Goal: Task Accomplishment & Management: Manage account settings

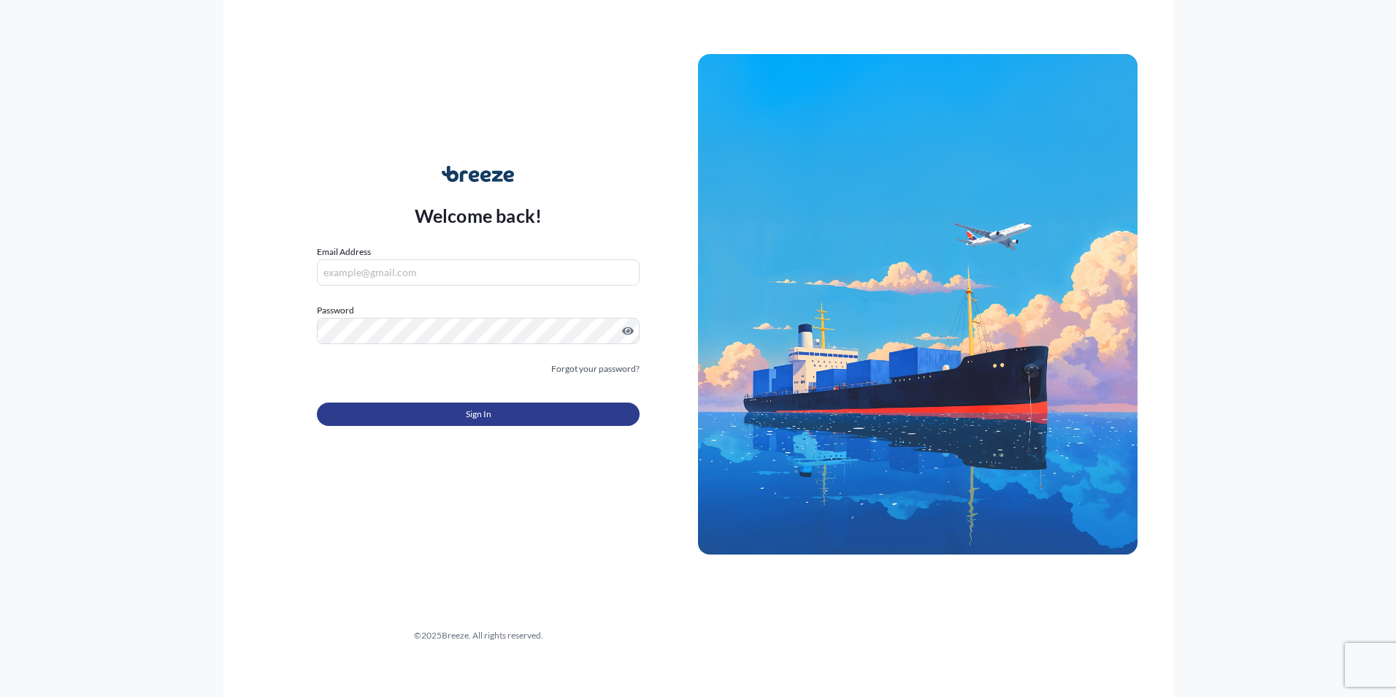
type input "[EMAIL_ADDRESS][DOMAIN_NAME]"
click at [472, 416] on span "Sign In" at bounding box center [479, 414] width 26 height 15
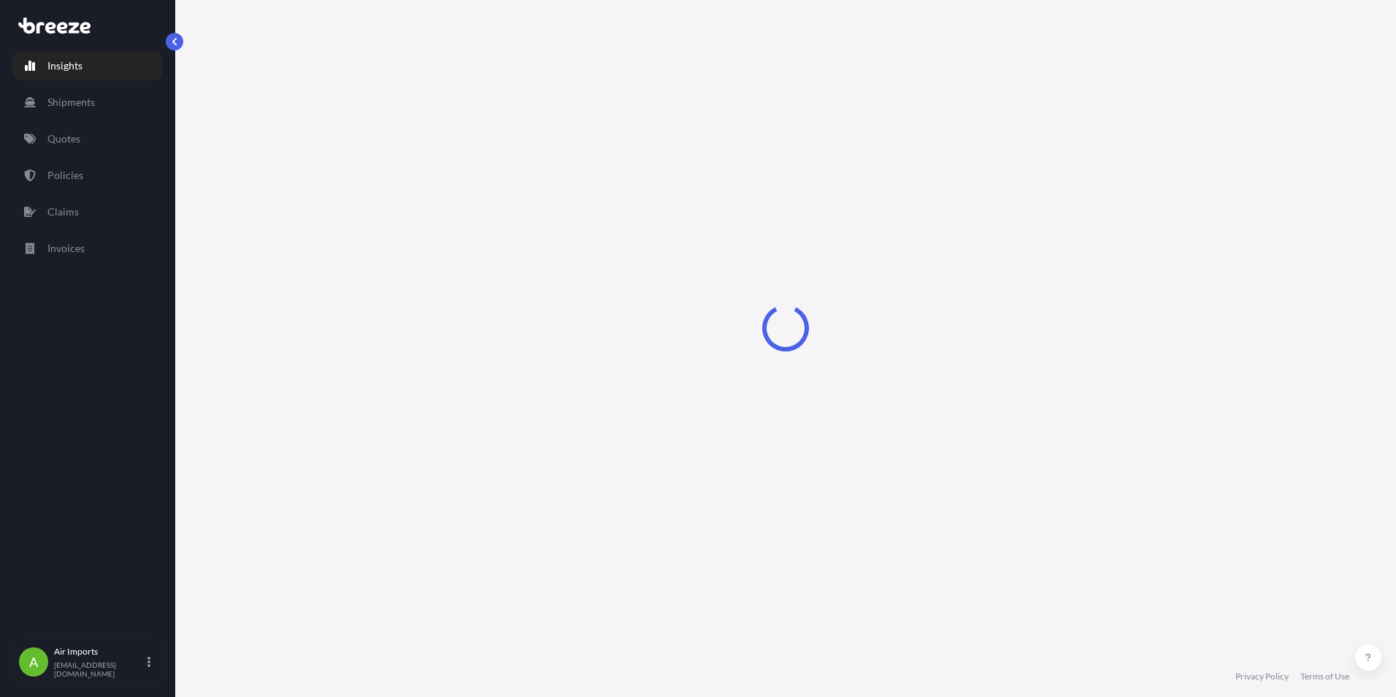
select select "2025"
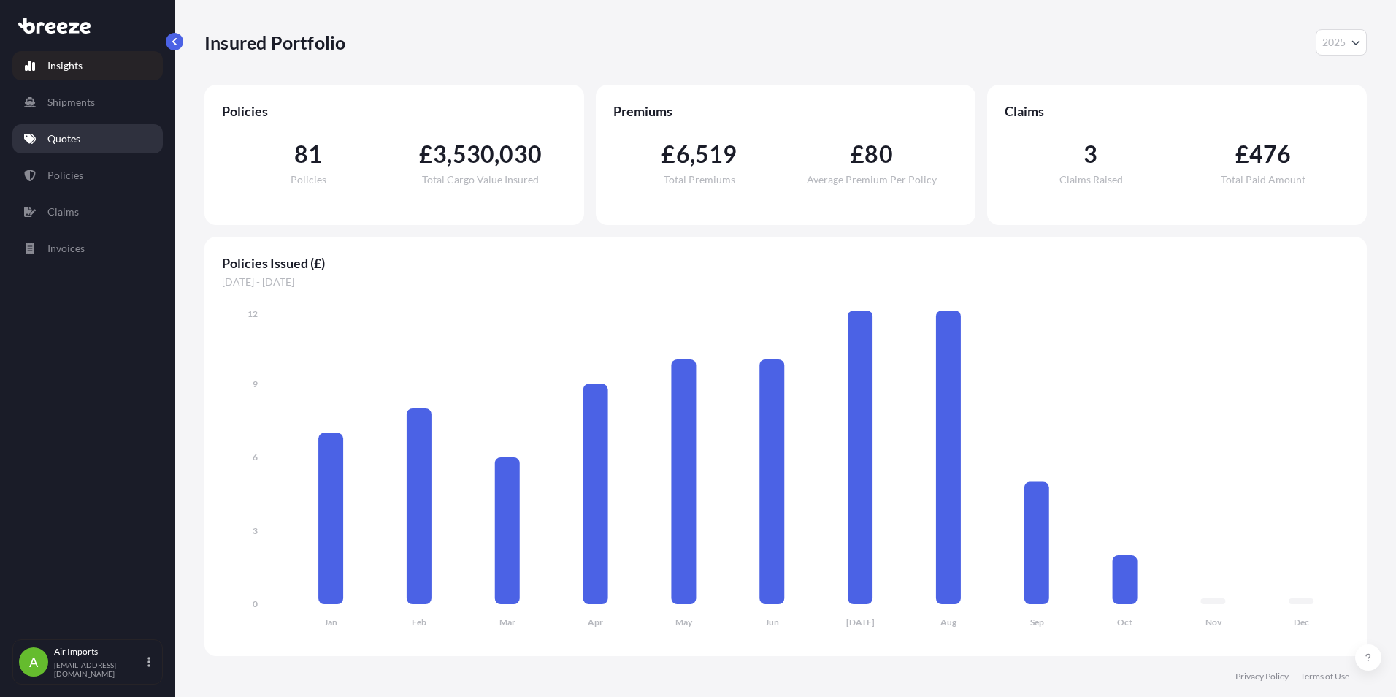
click at [63, 139] on p "Quotes" at bounding box center [63, 138] width 33 height 15
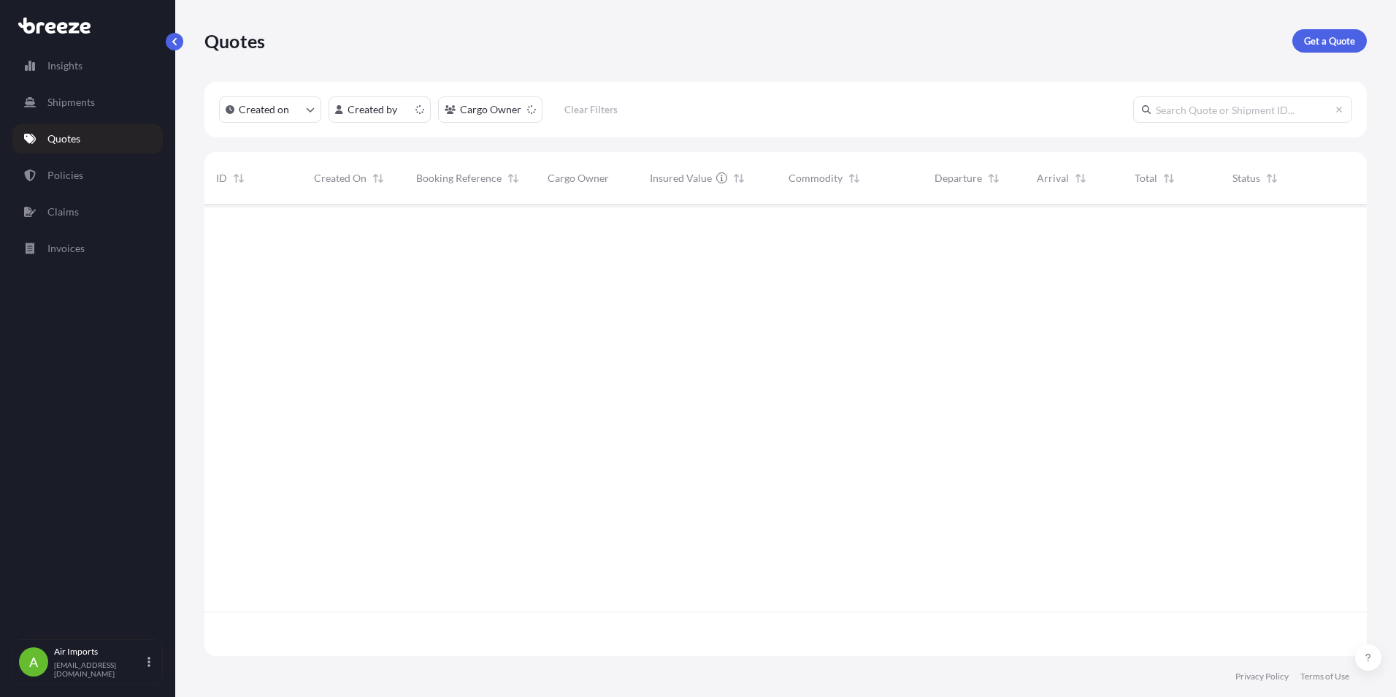
scroll to position [448, 1152]
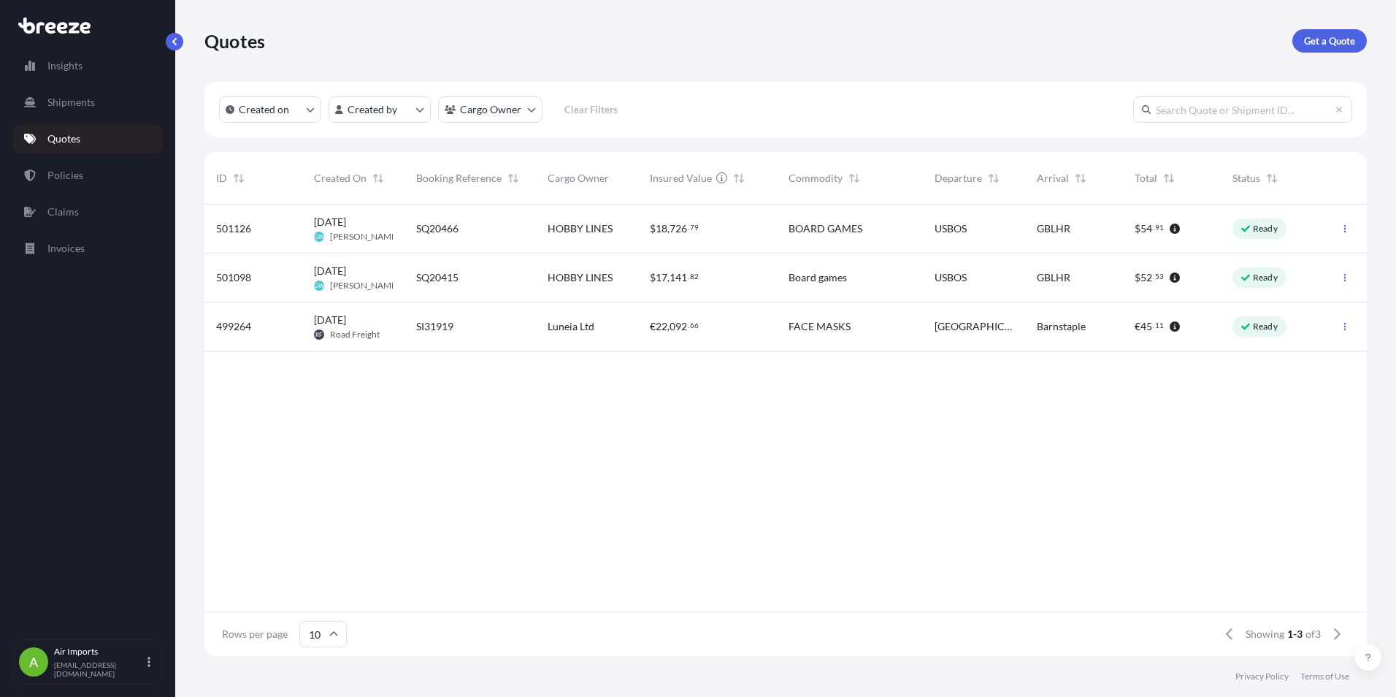
click at [347, 280] on span "[PERSON_NAME]" at bounding box center [364, 286] width 69 height 12
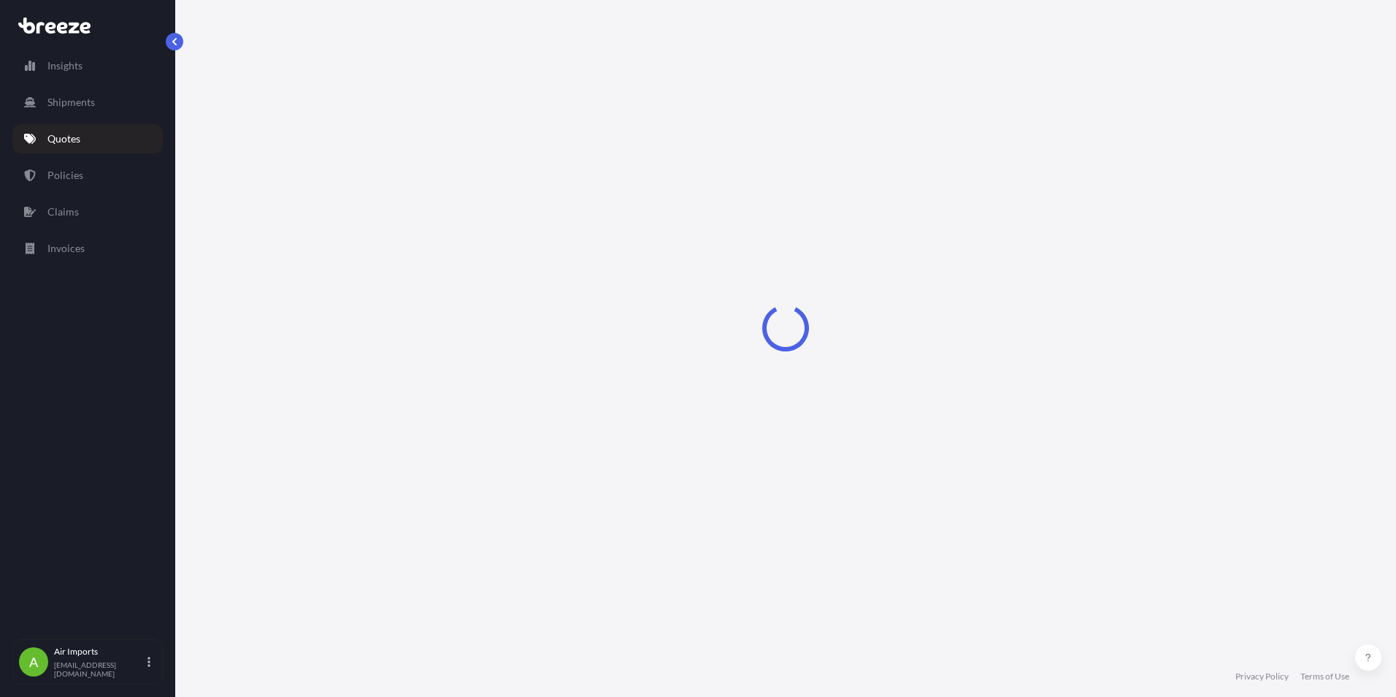
select select "Road"
select select "Air"
select select "Road"
select select "1"
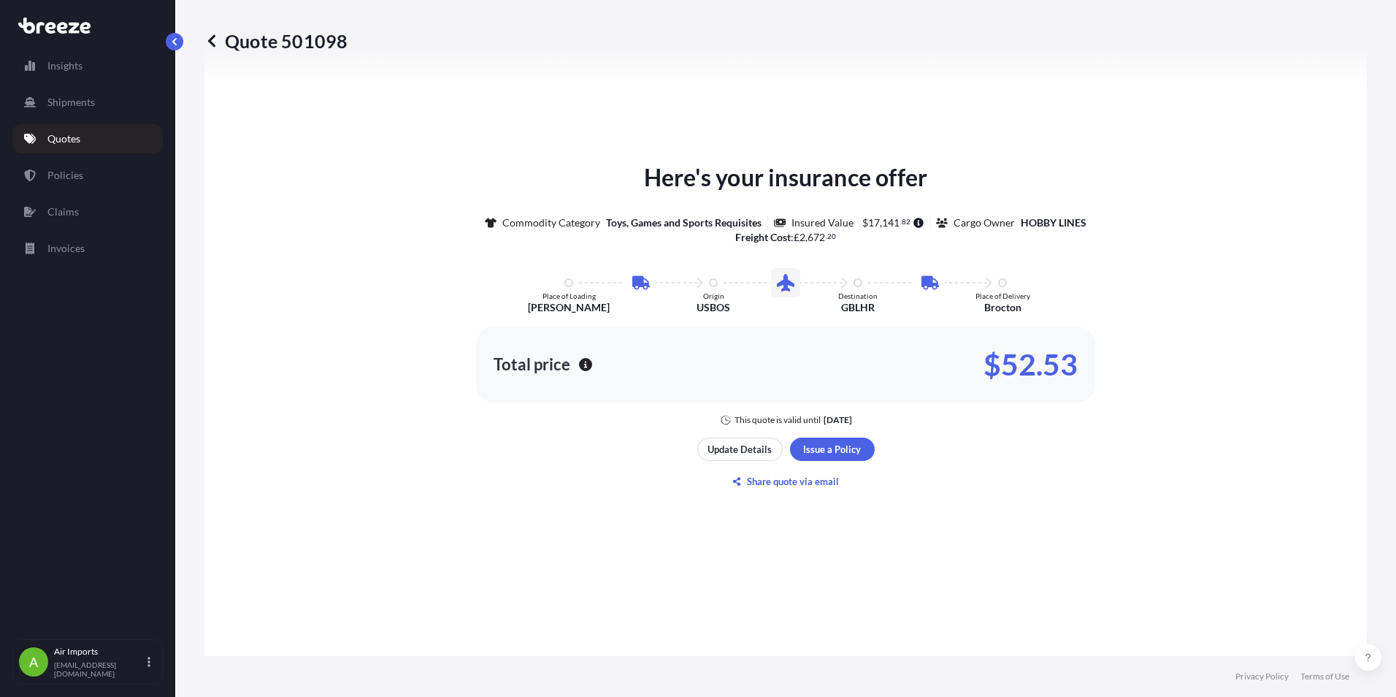
scroll to position [999, 0]
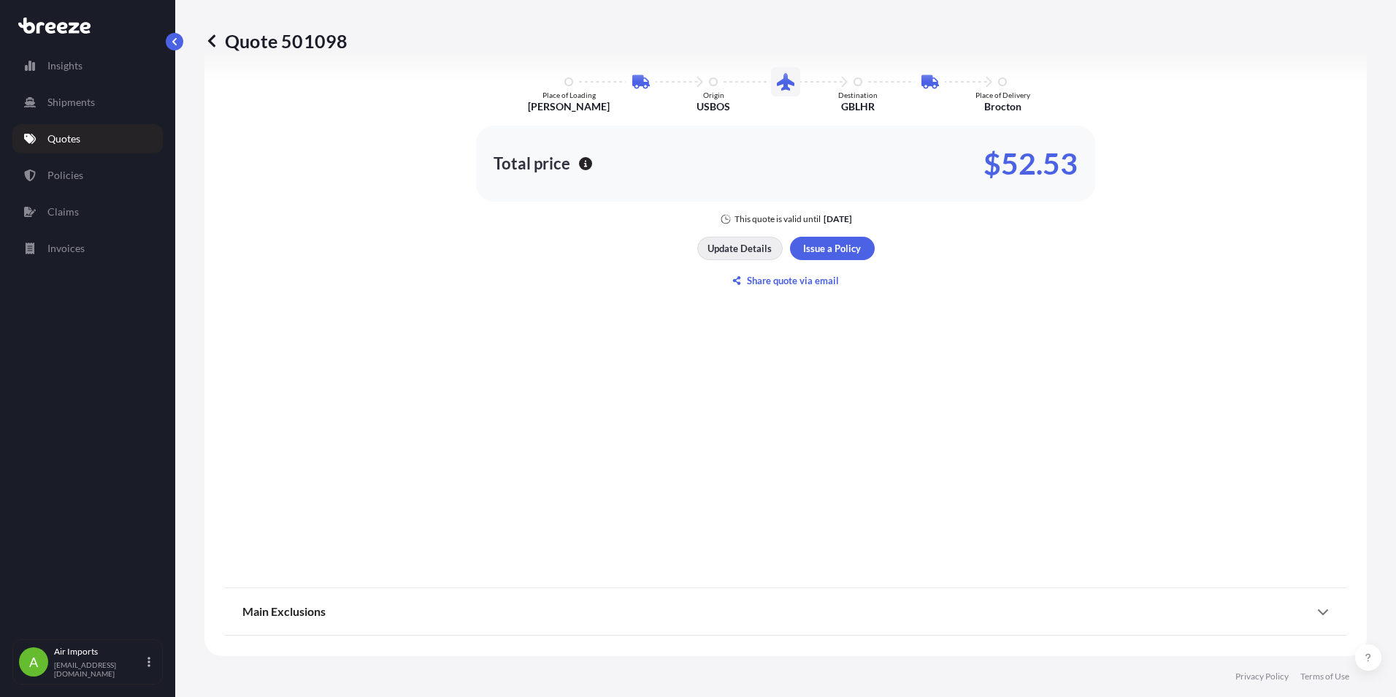
click at [743, 250] on p "Update Details" at bounding box center [740, 248] width 64 height 15
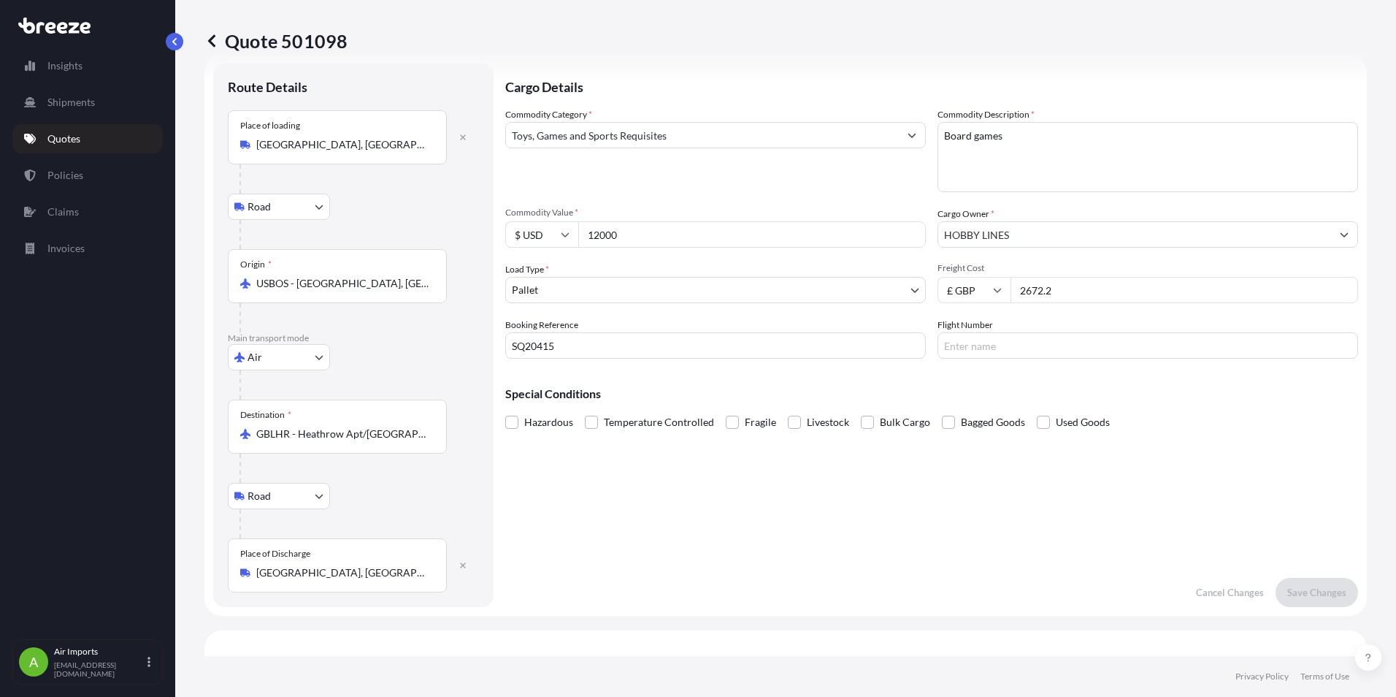
scroll to position [23, 0]
drag, startPoint x: 627, startPoint y: 238, endPoint x: 552, endPoint y: 233, distance: 75.4
click at [542, 233] on div "$ USD 12000" at bounding box center [715, 238] width 421 height 26
type input "12513.60"
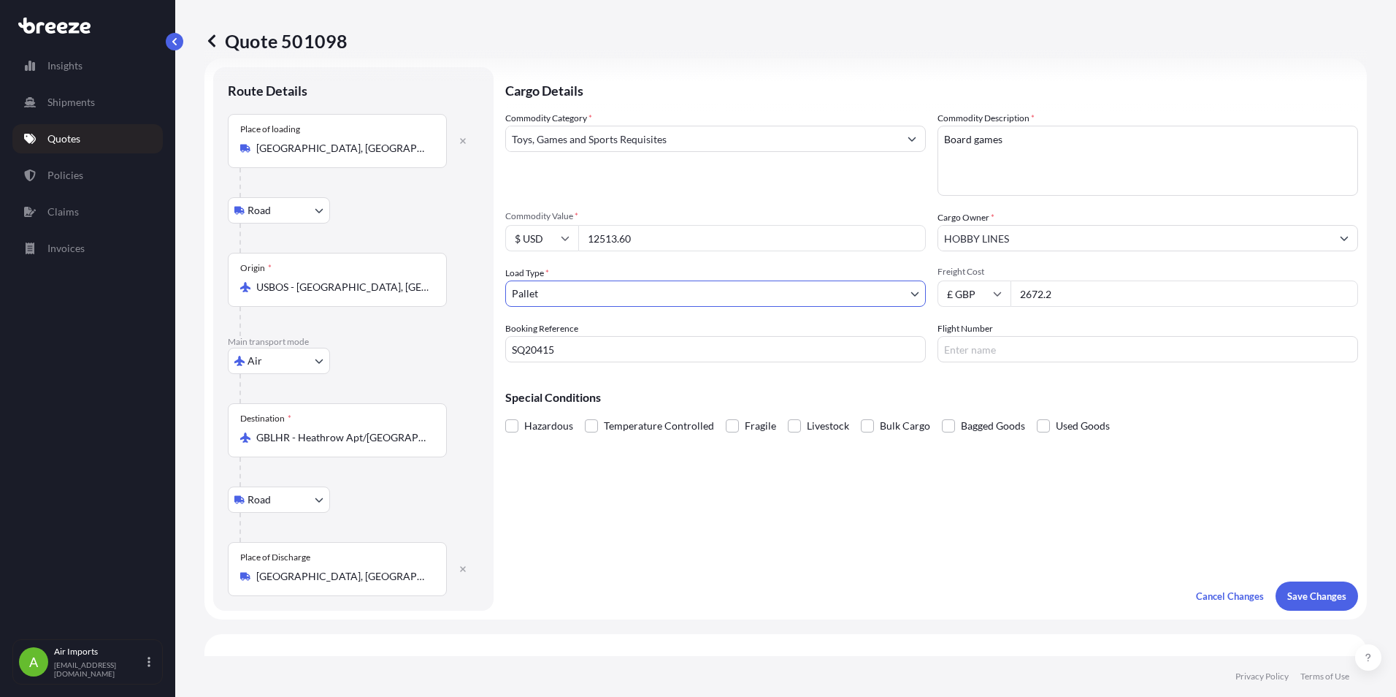
drag, startPoint x: 561, startPoint y: 351, endPoint x: 455, endPoint y: 345, distance: 106.1
click at [455, 345] on form "Route Details Place of loading [GEOGRAPHIC_DATA], [GEOGRAPHIC_DATA], [GEOGRAPHI…" at bounding box center [786, 338] width 1163 height 561
type input "SI32421"
click at [969, 353] on input "Flight Number" at bounding box center [1148, 349] width 421 height 26
type input "a"
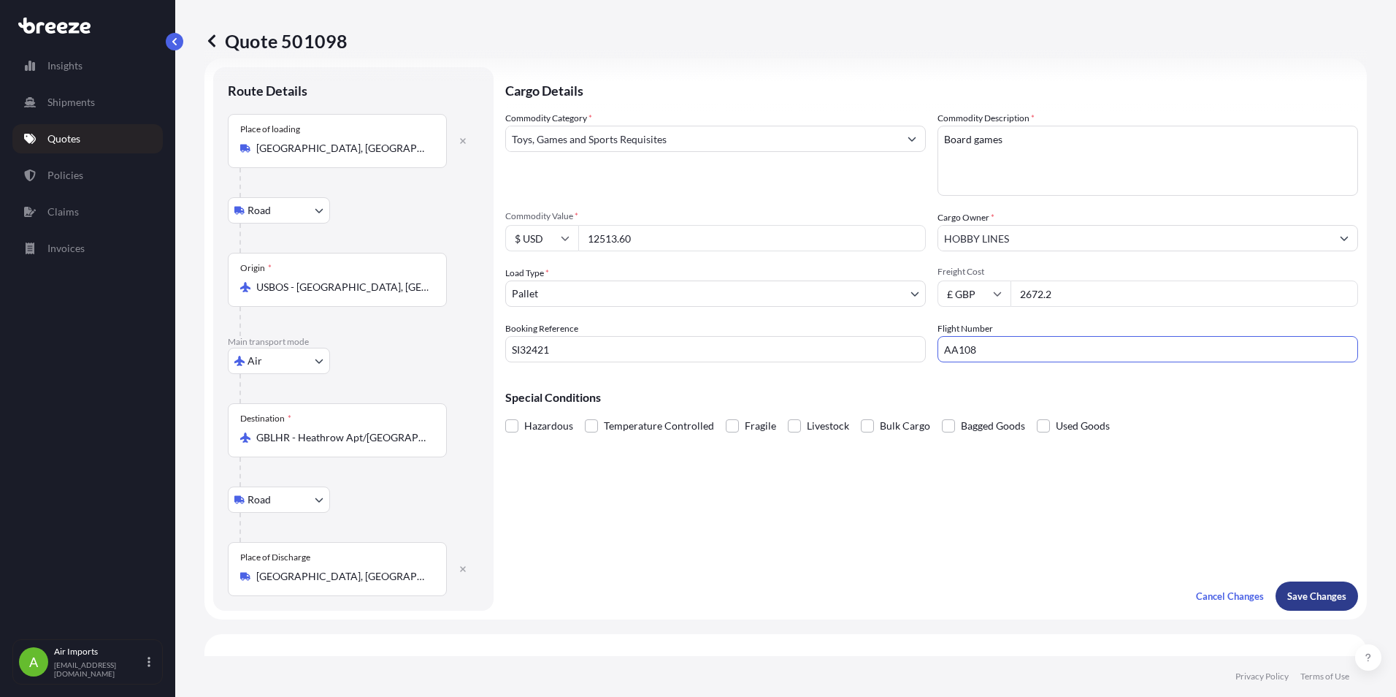
type input "AA108"
click at [1305, 593] on p "Save Changes" at bounding box center [1317, 596] width 59 height 15
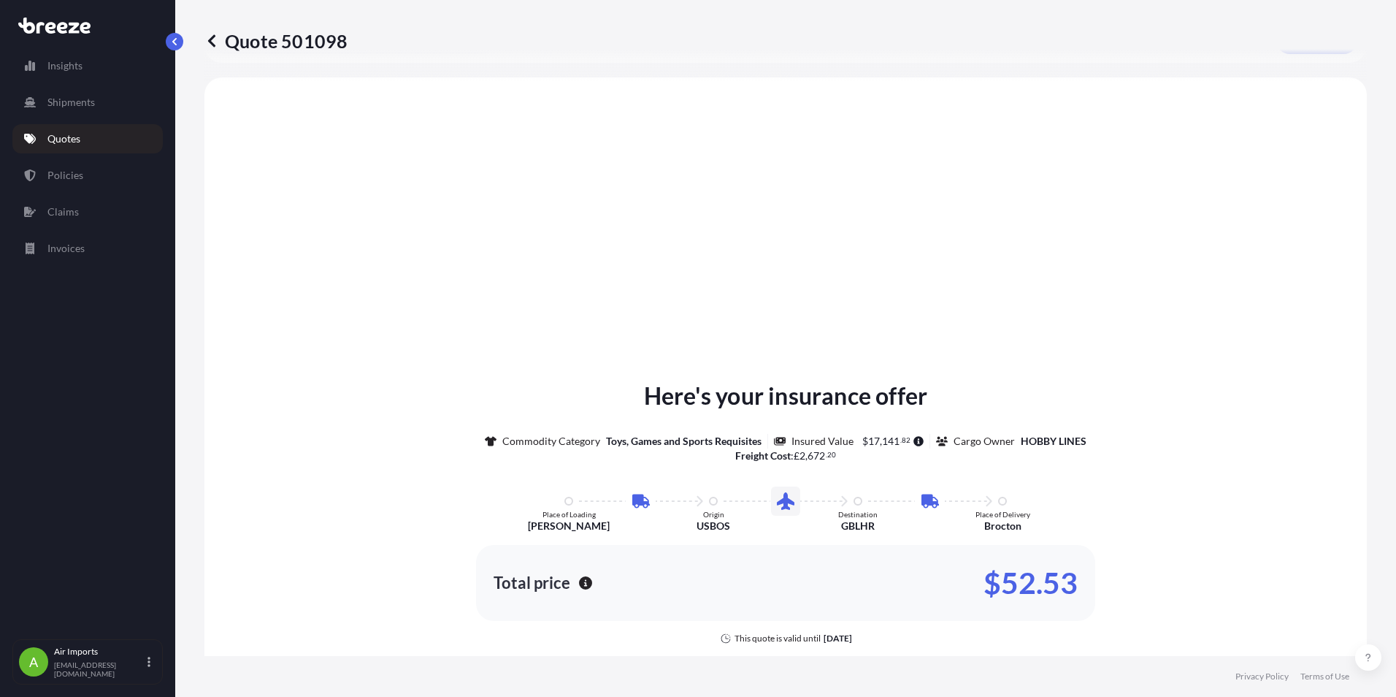
scroll to position [584, 0]
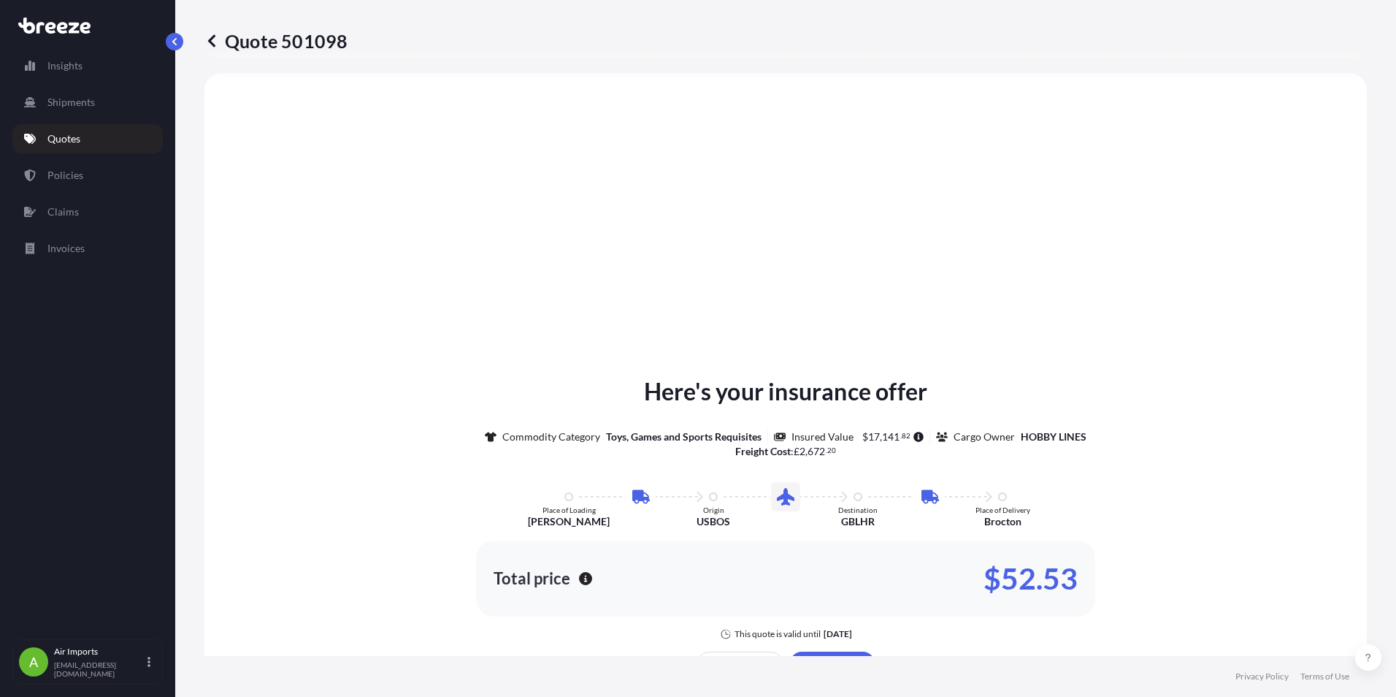
select select "Road"
select select "Air"
select select "Road"
select select "1"
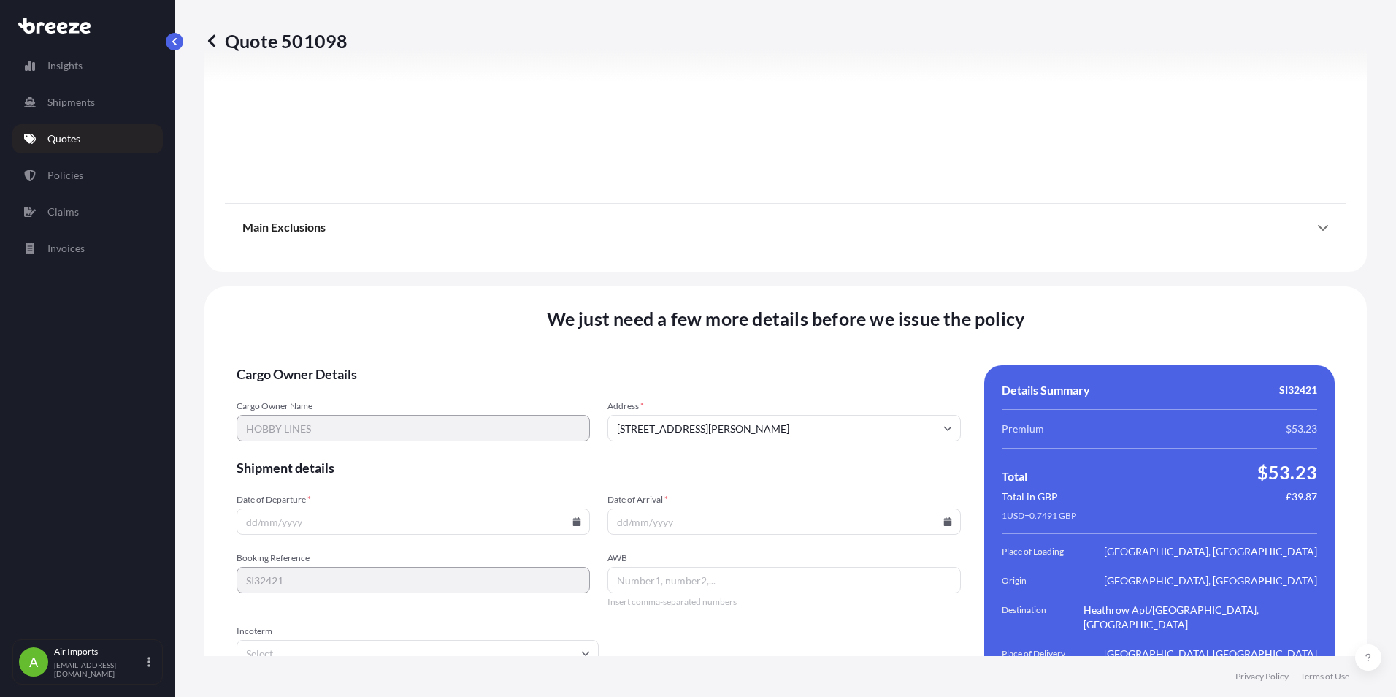
scroll to position [1912, 0]
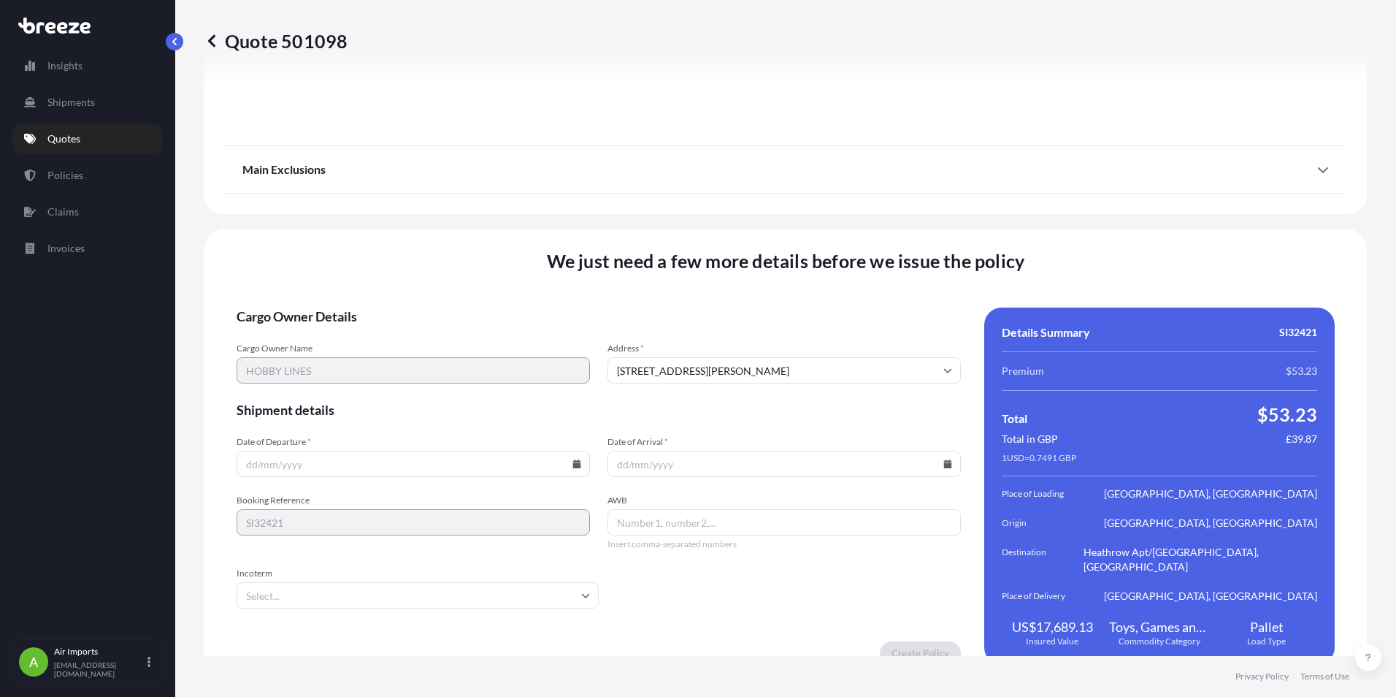
click at [574, 459] on icon at bounding box center [577, 463] width 8 height 9
click at [310, 318] on button "13" at bounding box center [309, 314] width 23 height 23
type input "[DATE]"
click at [944, 459] on icon at bounding box center [948, 463] width 8 height 9
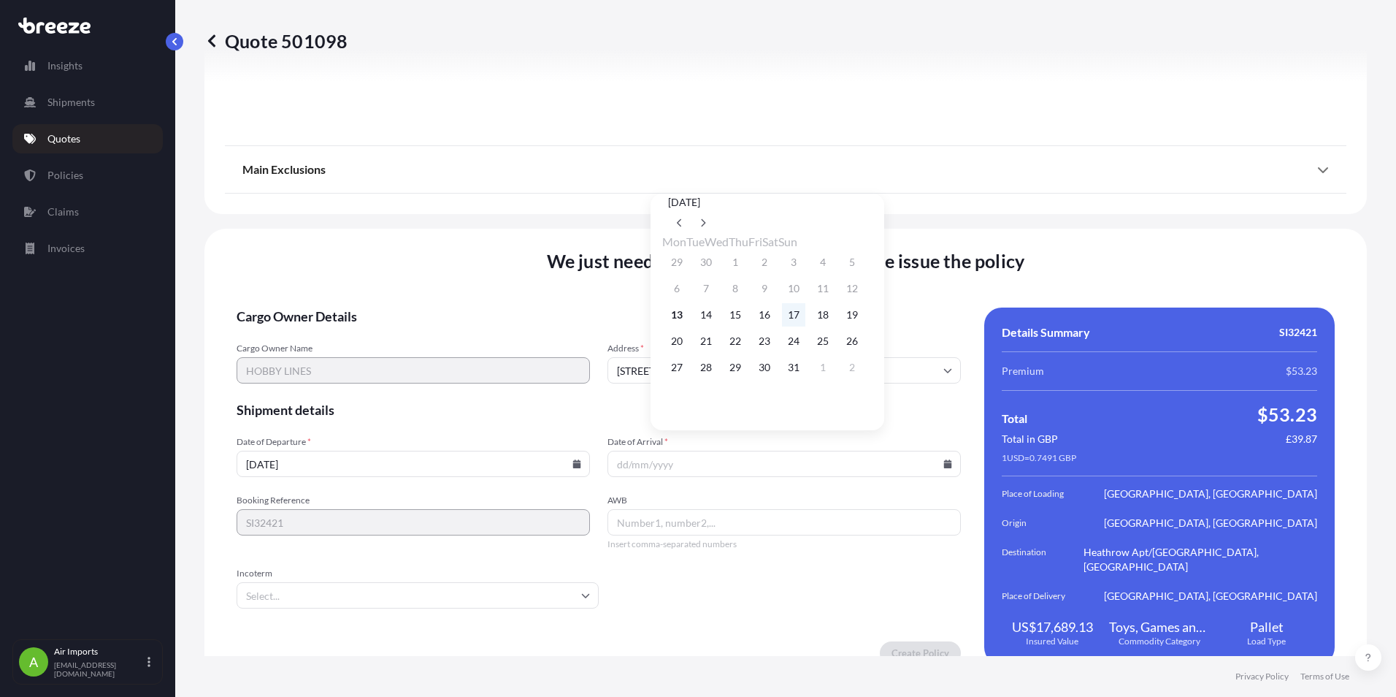
click at [806, 319] on button "17" at bounding box center [793, 314] width 23 height 23
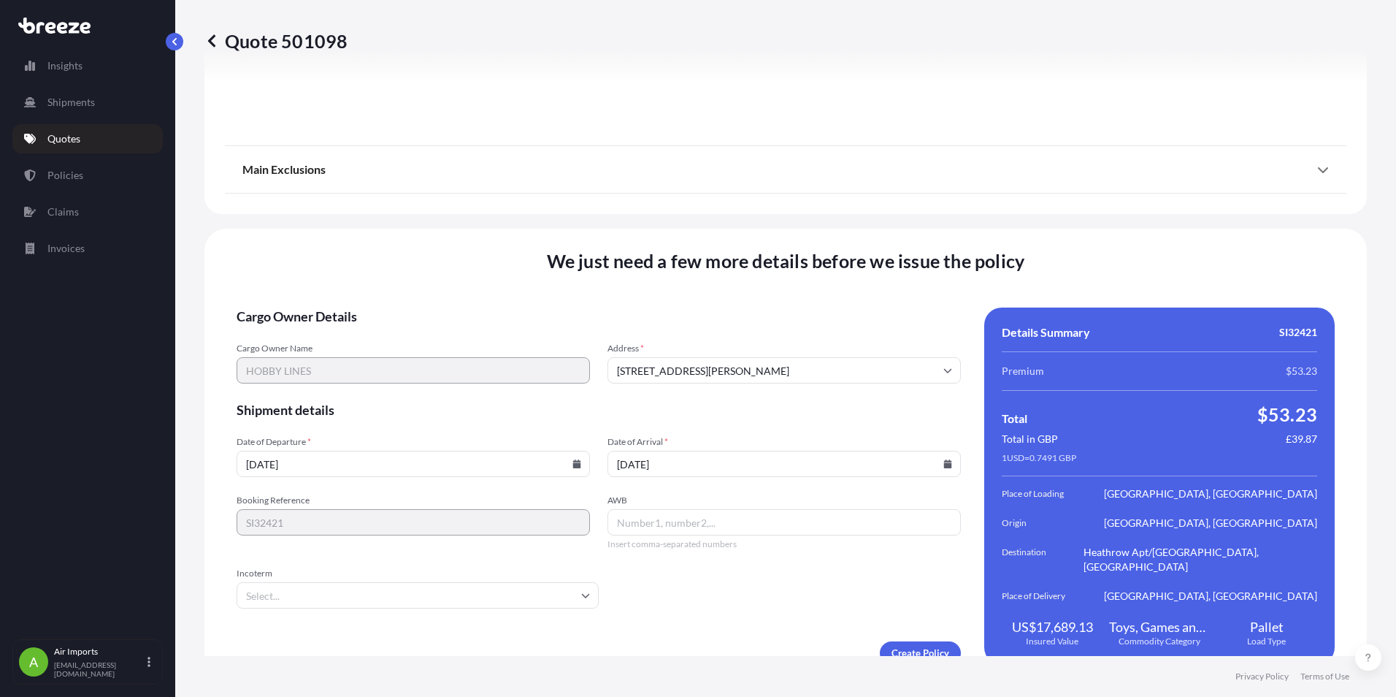
type input "[DATE]"
click at [641, 509] on input "AWB" at bounding box center [784, 522] width 353 height 26
click at [662, 512] on input "001" at bounding box center [784, 522] width 353 height 26
click at [581, 591] on icon at bounding box center [585, 595] width 9 height 9
type input "00117810870,S01449237"
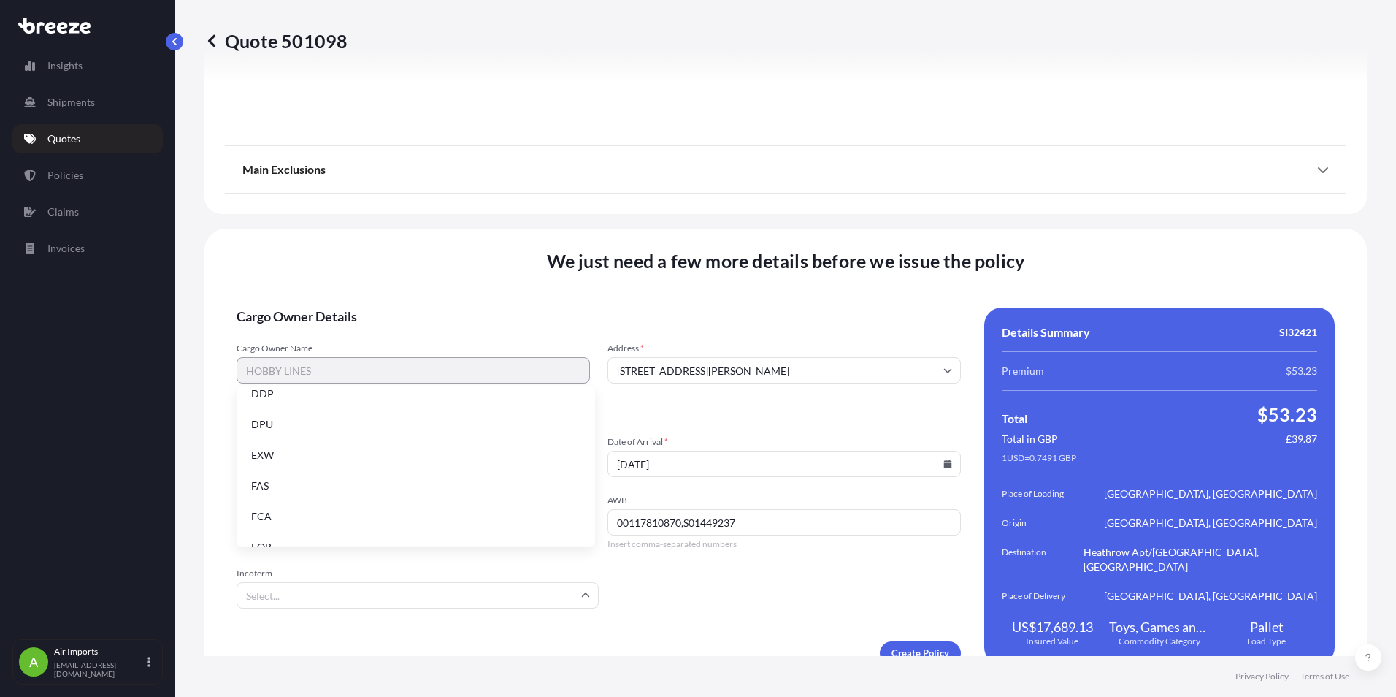
scroll to position [186, 0]
click at [291, 432] on li "EXW" at bounding box center [415, 435] width 347 height 28
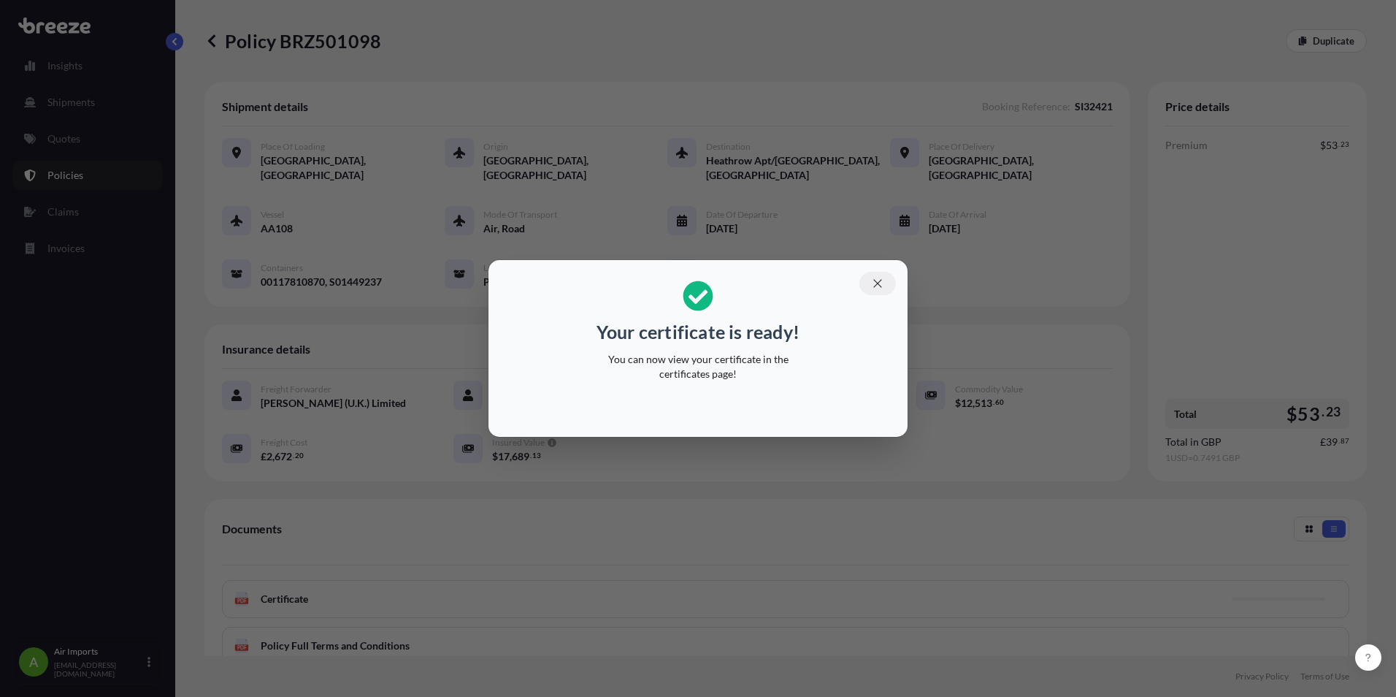
click at [879, 283] on icon "button" at bounding box center [878, 283] width 8 height 8
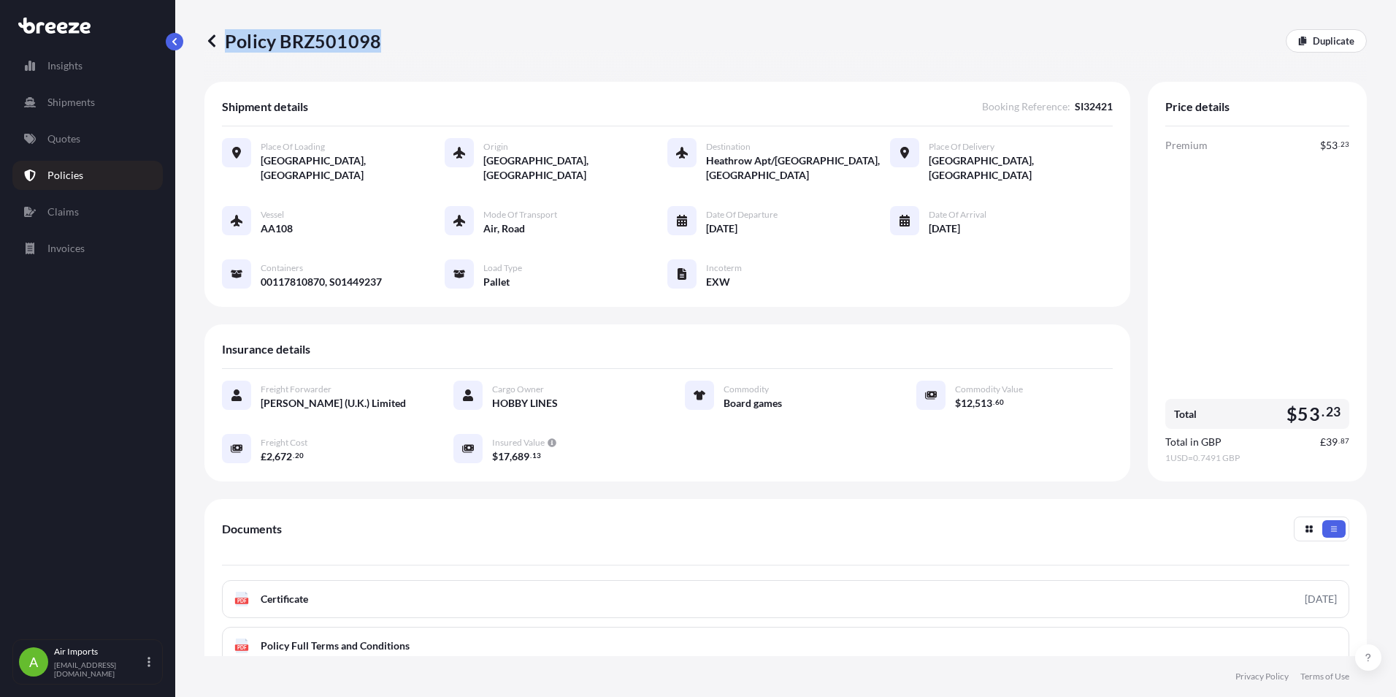
drag, startPoint x: 227, startPoint y: 41, endPoint x: 375, endPoint y: 43, distance: 148.3
click at [375, 43] on p "Policy BRZ501098" at bounding box center [293, 40] width 177 height 23
drag, startPoint x: 375, startPoint y: 43, endPoint x: 348, endPoint y: 41, distance: 27.8
copy p "Policy BRZ501098"
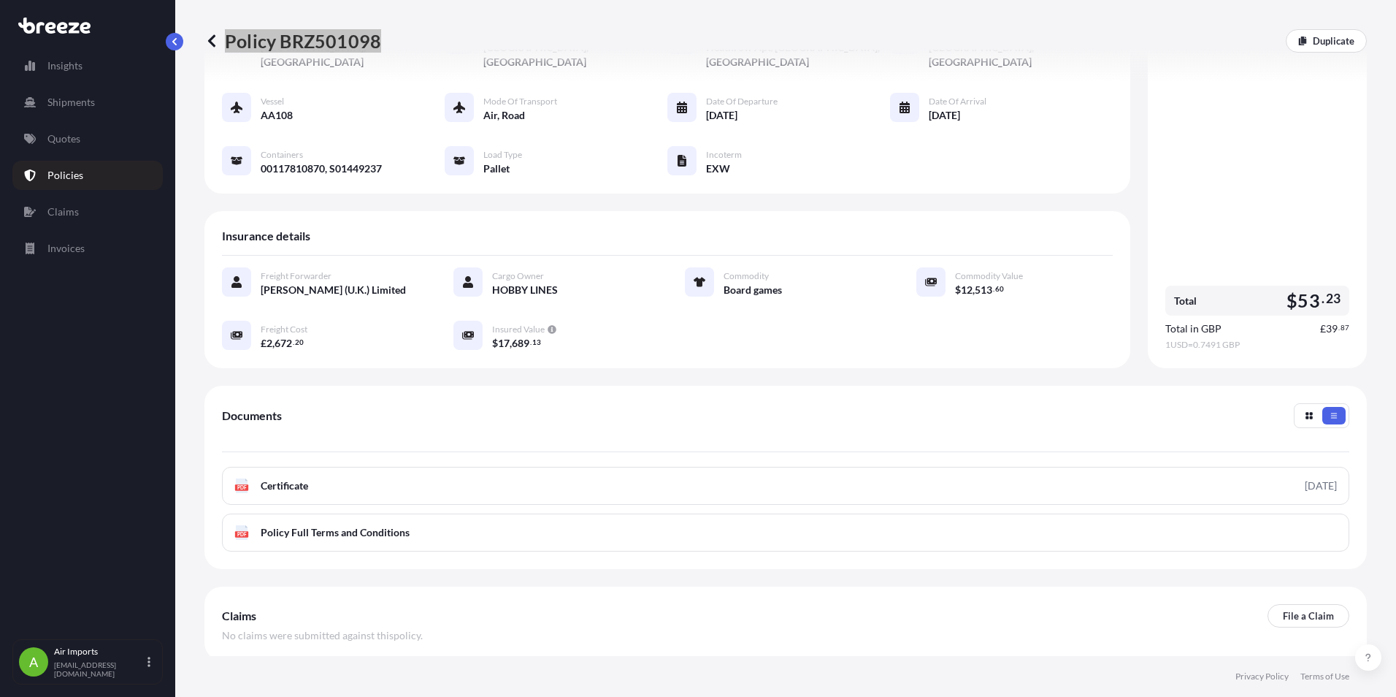
scroll to position [182, 0]
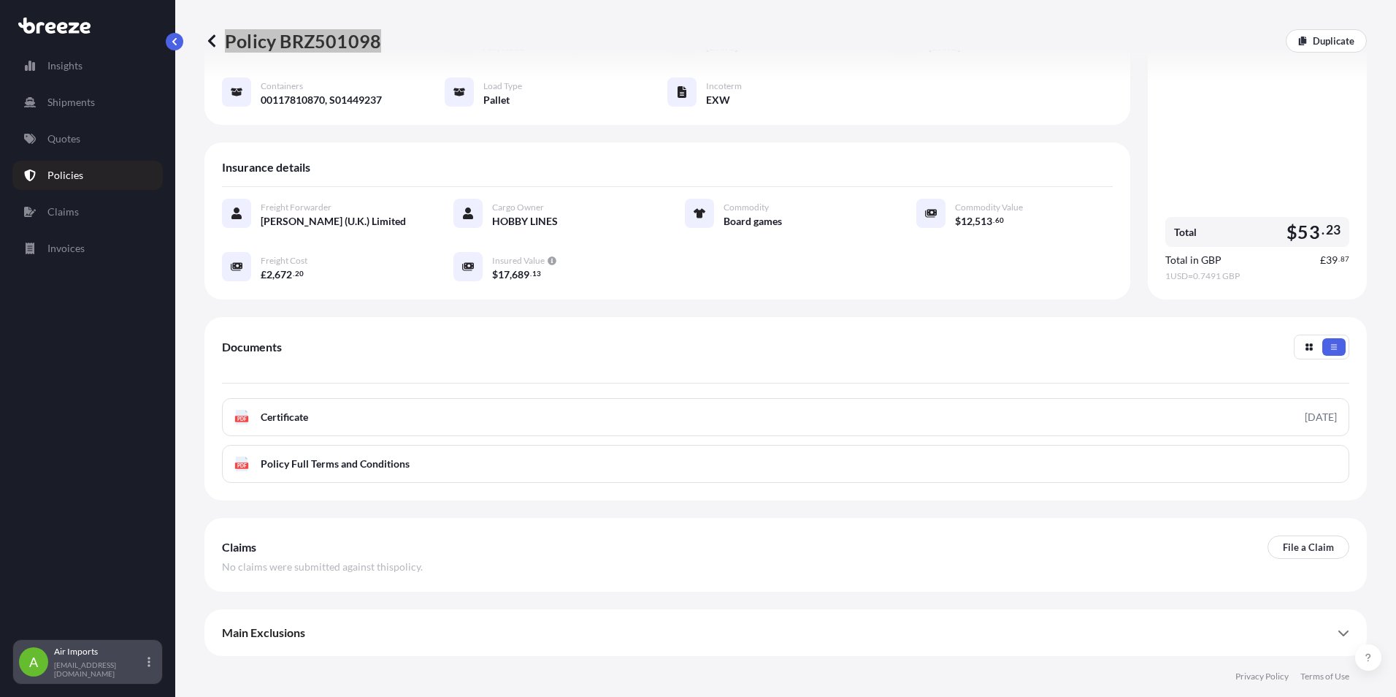
click at [82, 672] on p "[EMAIL_ADDRESS][DOMAIN_NAME]" at bounding box center [99, 669] width 91 height 18
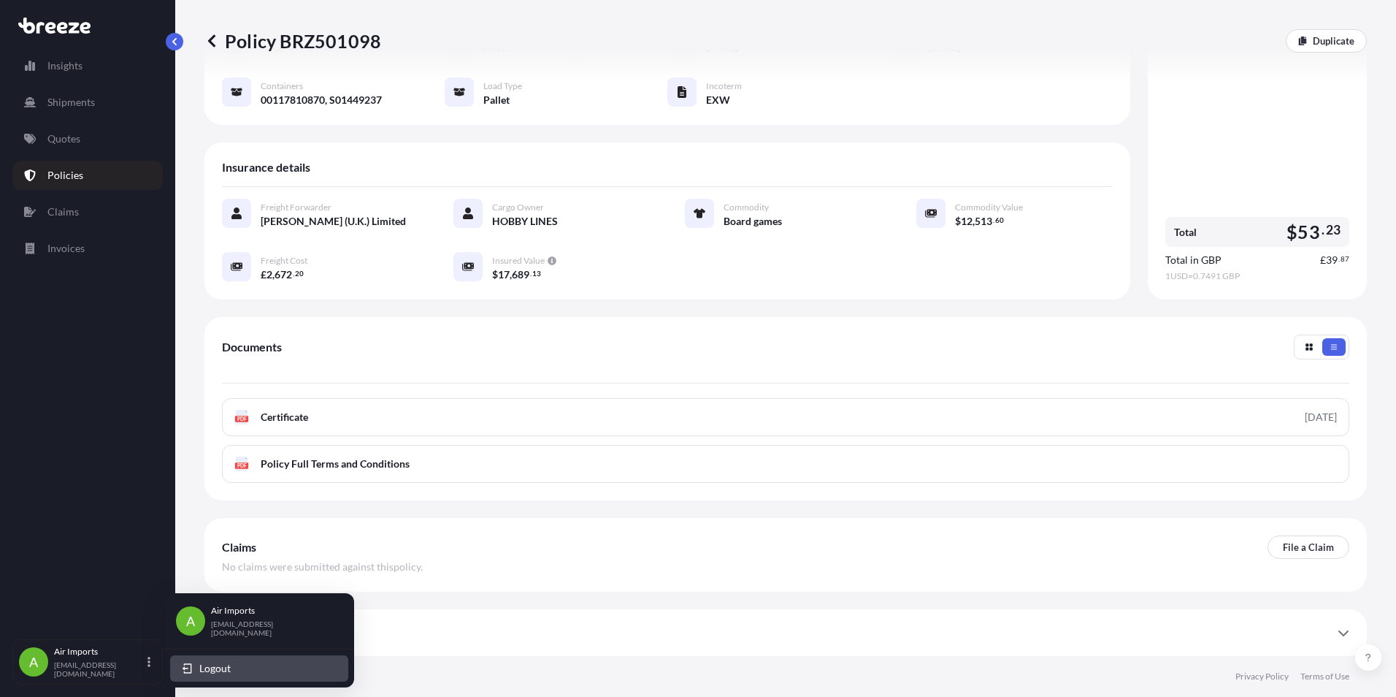
click at [224, 662] on span "Logout" at bounding box center [214, 668] width 31 height 15
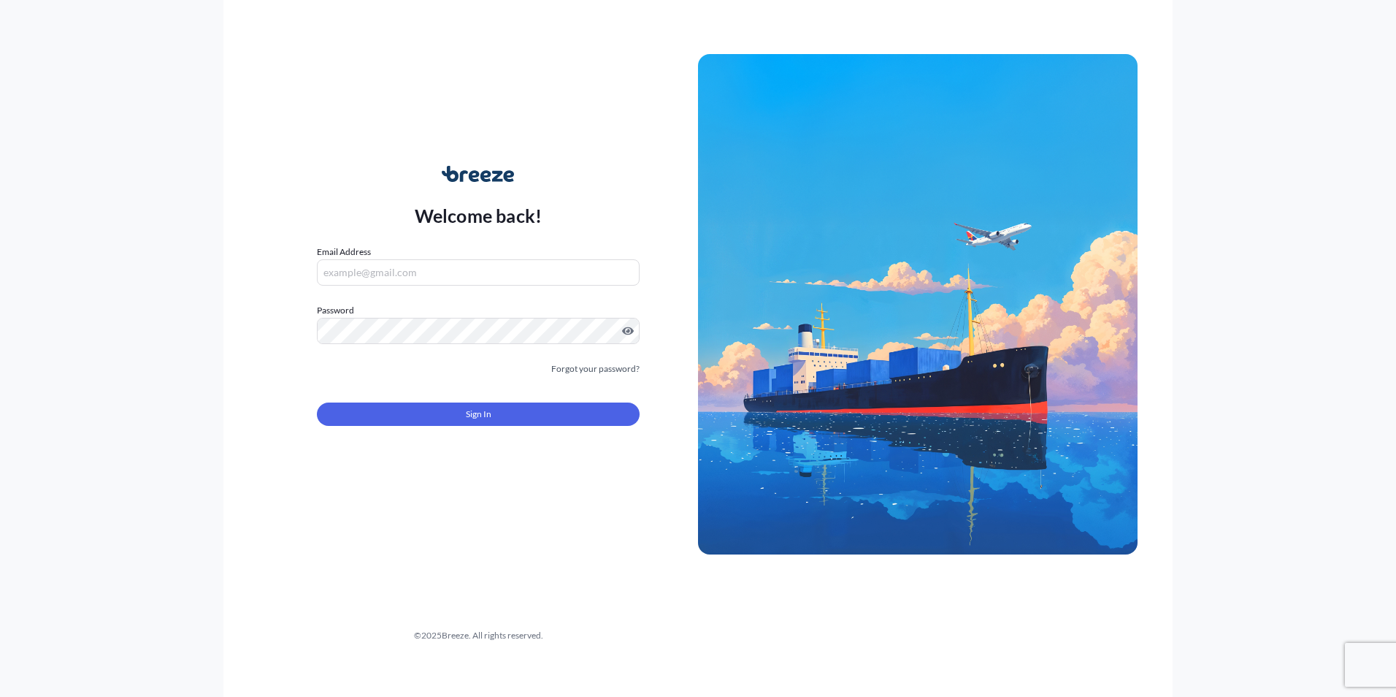
type input "[EMAIL_ADDRESS][DOMAIN_NAME]"
